Goal: Task Accomplishment & Management: Use online tool/utility

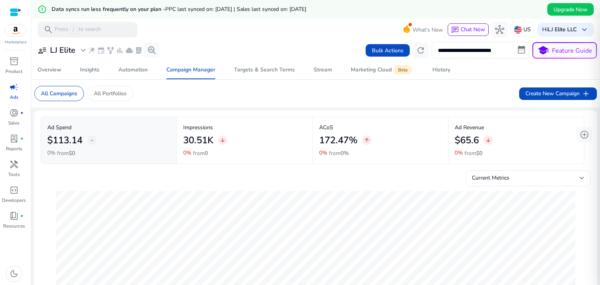
scroll to position [0, 261]
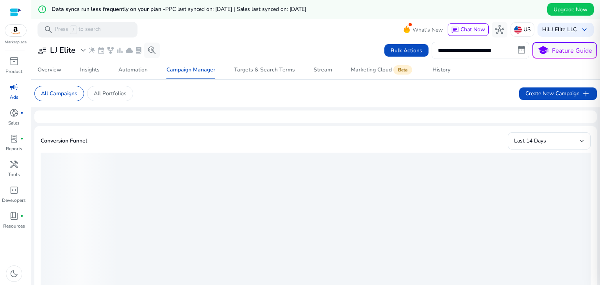
drag, startPoint x: 0, startPoint y: 0, endPoint x: 127, endPoint y: 114, distance: 171.0
click at [127, 114] on mat-card at bounding box center [315, 117] width 563 height 13
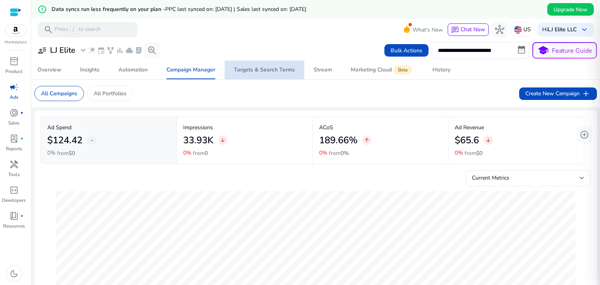
click at [281, 75] on span "Targets & Search Terms" at bounding box center [264, 70] width 61 height 19
